Goal: Find specific page/section: Find specific page/section

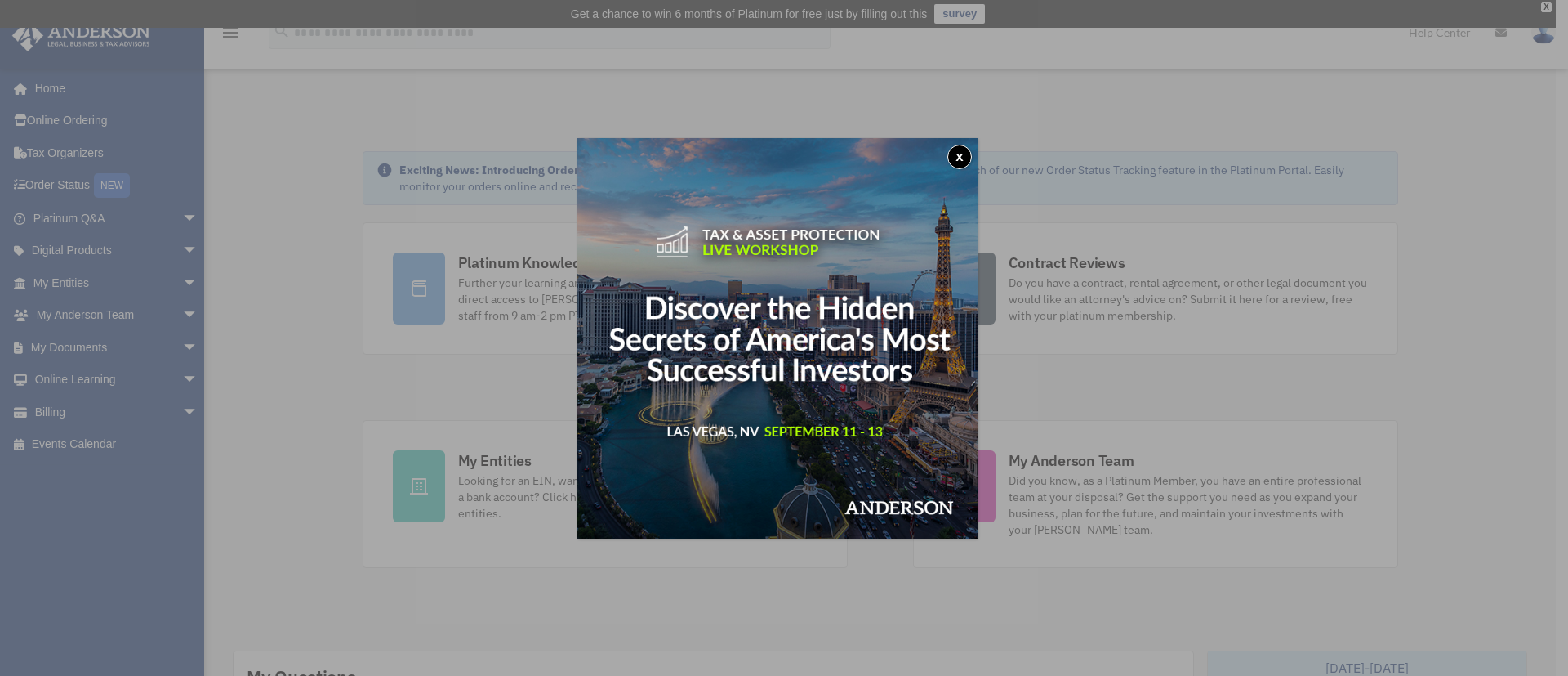
click at [962, 160] on button "x" at bounding box center [960, 157] width 25 height 25
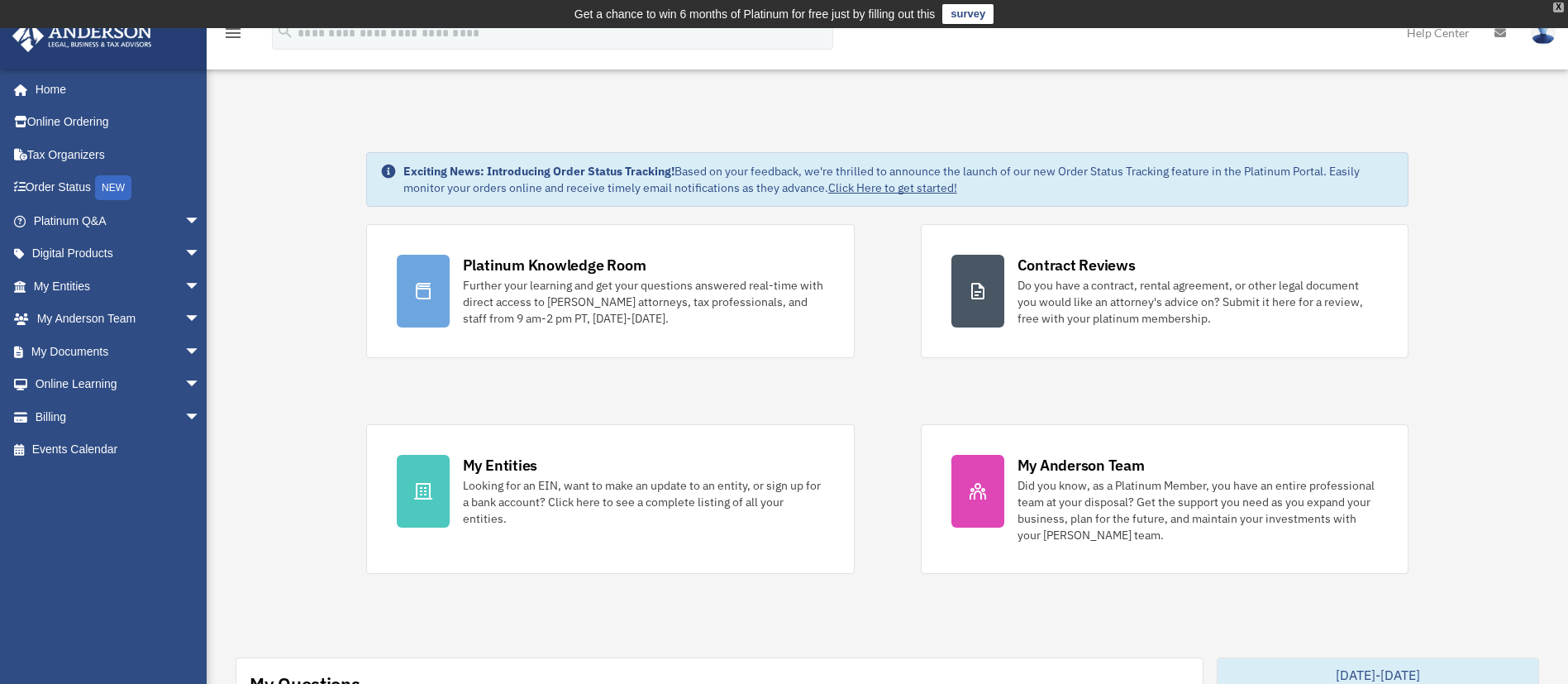
click at [1556, 3] on div "X" at bounding box center [1558, 7] width 11 height 10
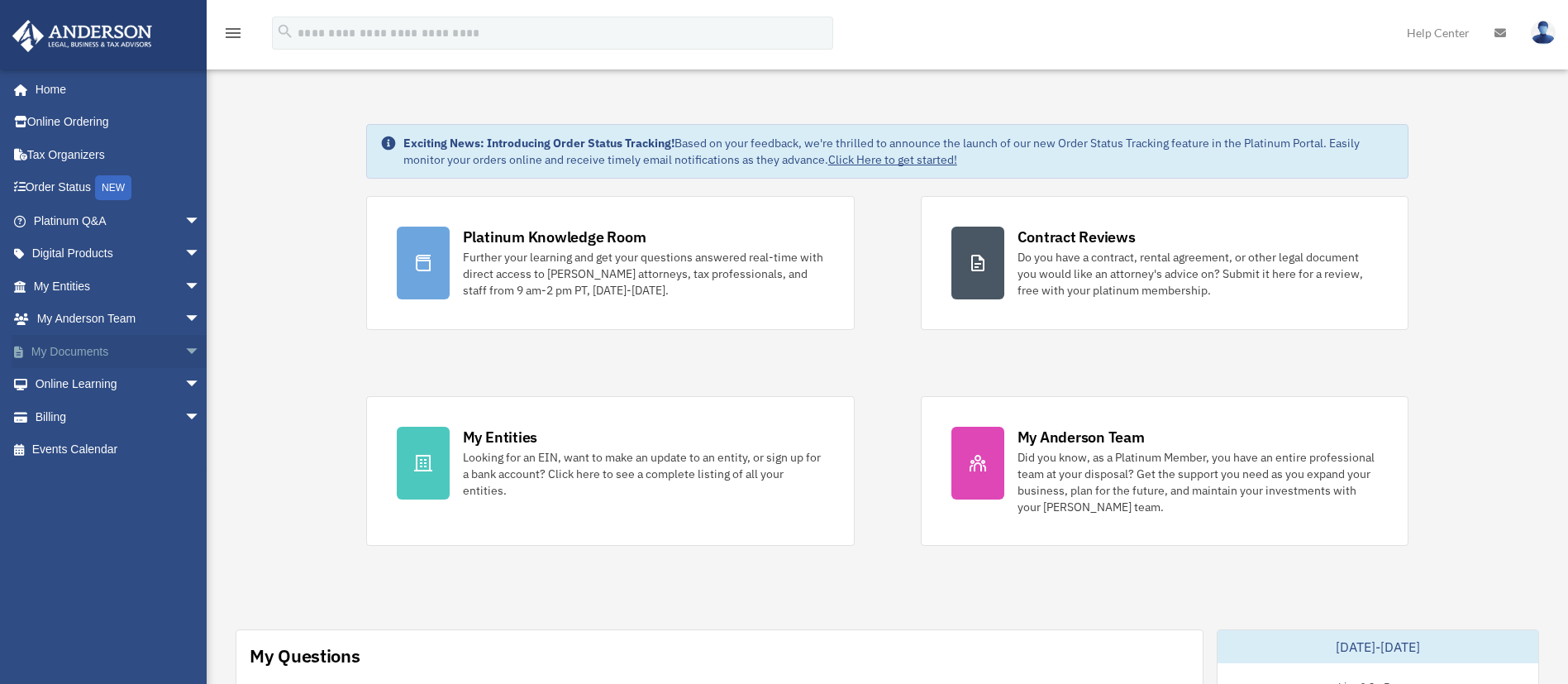
click at [185, 349] on span "arrow_drop_down" at bounding box center [201, 352] width 33 height 34
click at [66, 384] on link "Box" at bounding box center [124, 384] width 202 height 33
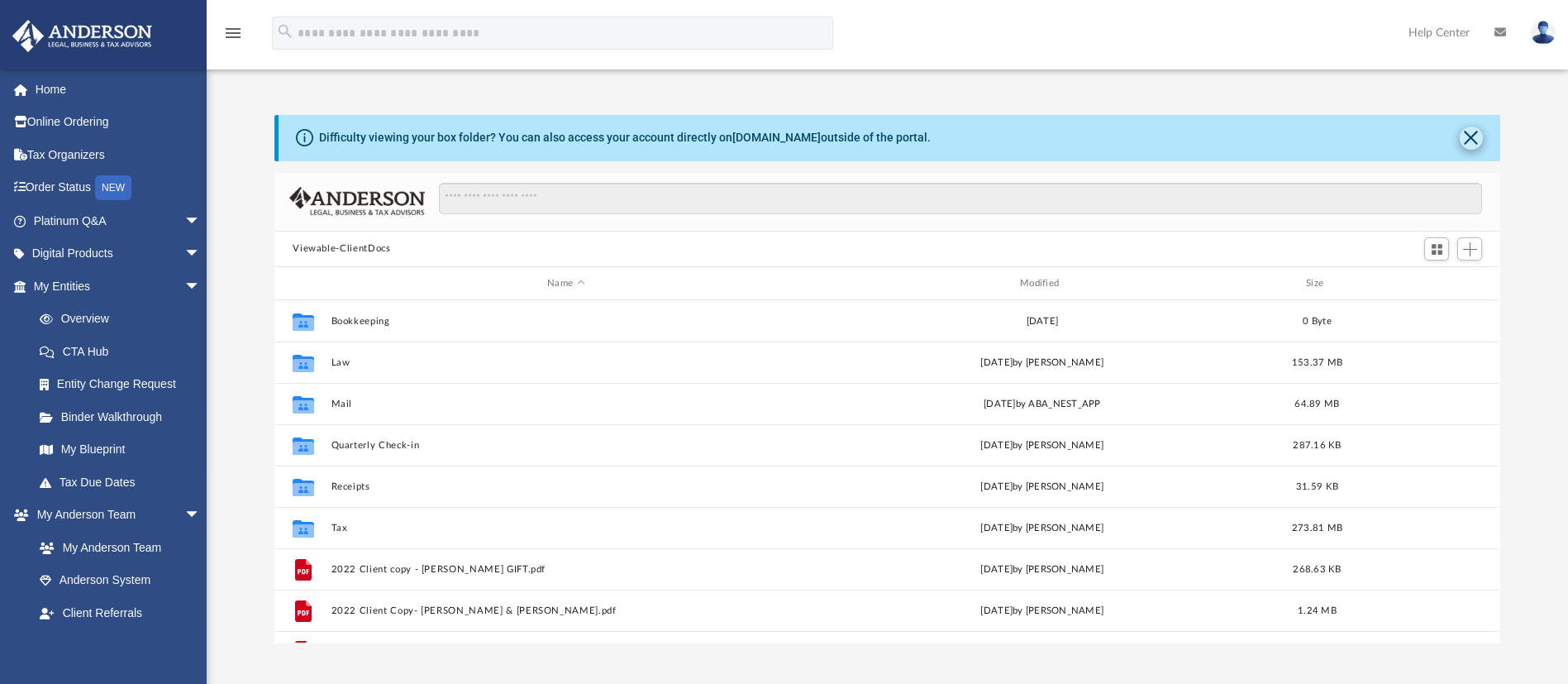
scroll to position [357, 1207]
click at [1468, 134] on button "Close" at bounding box center [1471, 138] width 23 height 23
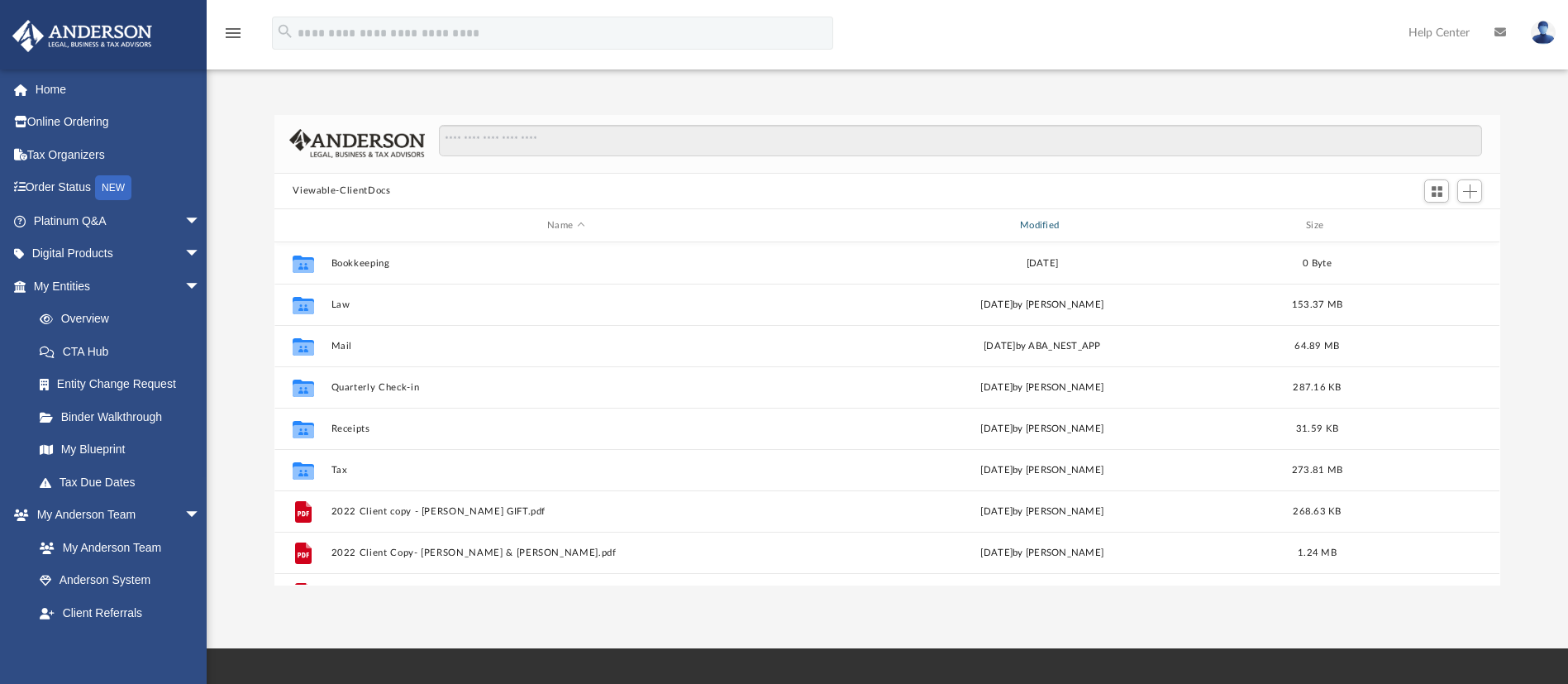
click at [1068, 221] on div "Modified" at bounding box center [1042, 226] width 470 height 15
click at [1047, 222] on div "Modified" at bounding box center [1042, 226] width 470 height 15
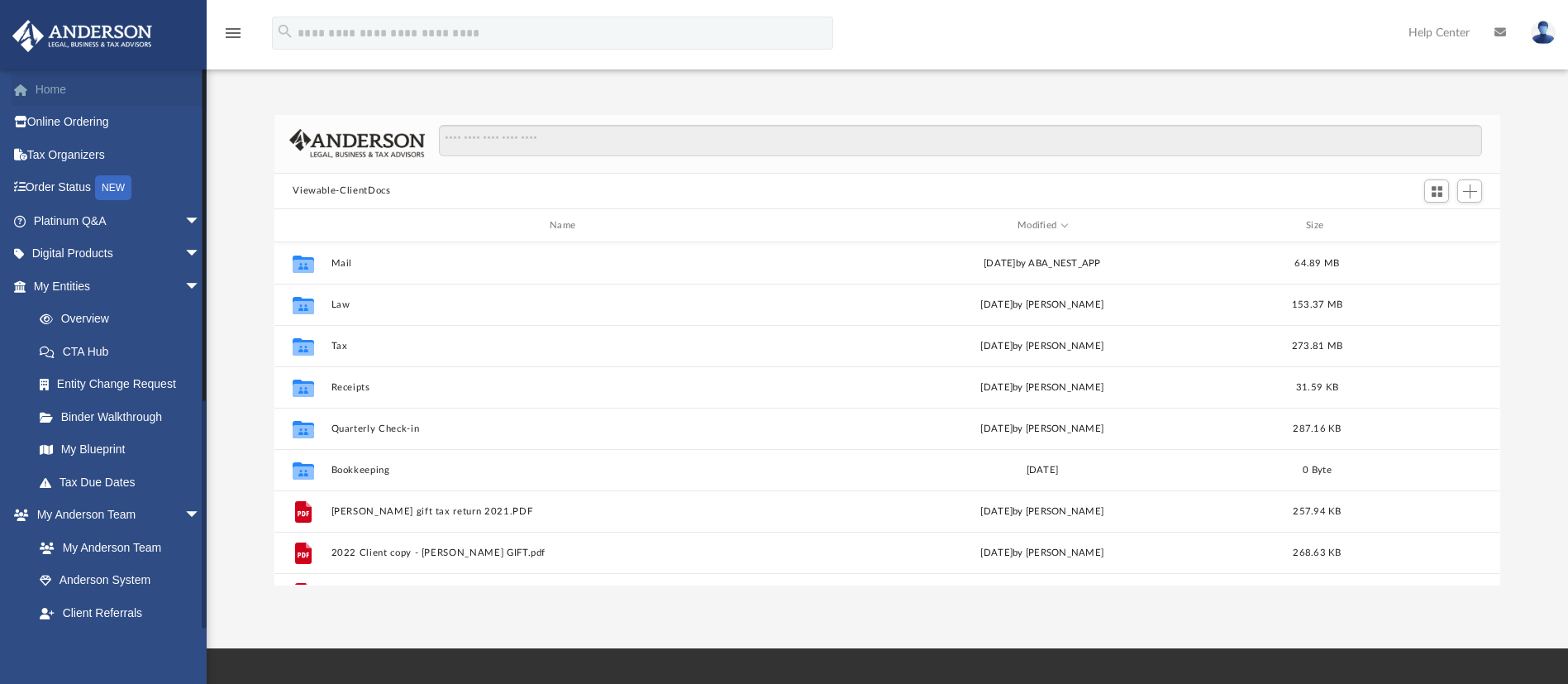
click at [52, 91] on link "Home" at bounding box center [118, 89] width 214 height 33
